Goal: Task Accomplishment & Management: Use online tool/utility

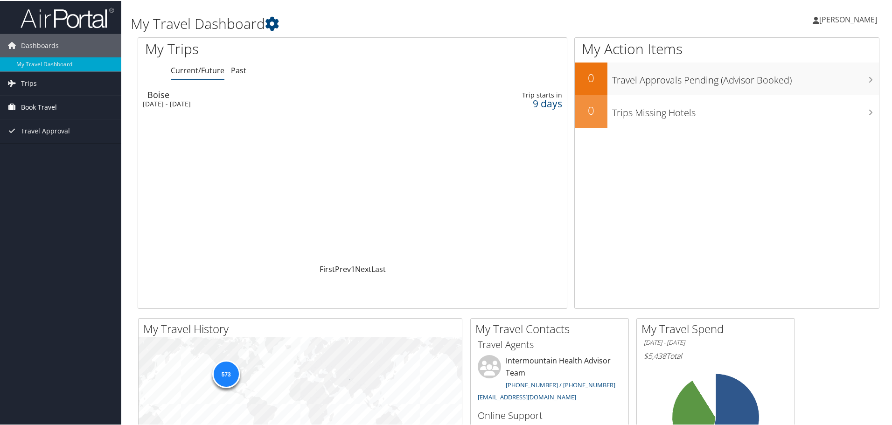
click at [43, 104] on span "Book Travel" at bounding box center [39, 106] width 36 height 23
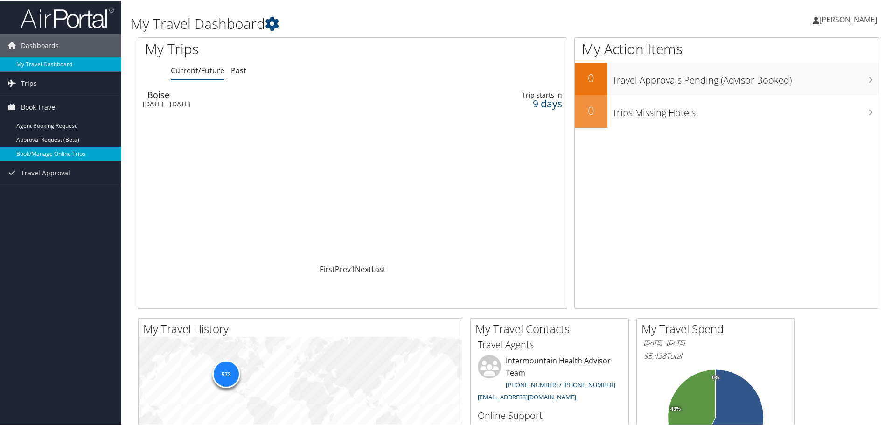
click at [51, 157] on link "Book/Manage Online Trips" at bounding box center [60, 153] width 121 height 14
